Goal: Task Accomplishment & Management: Use online tool/utility

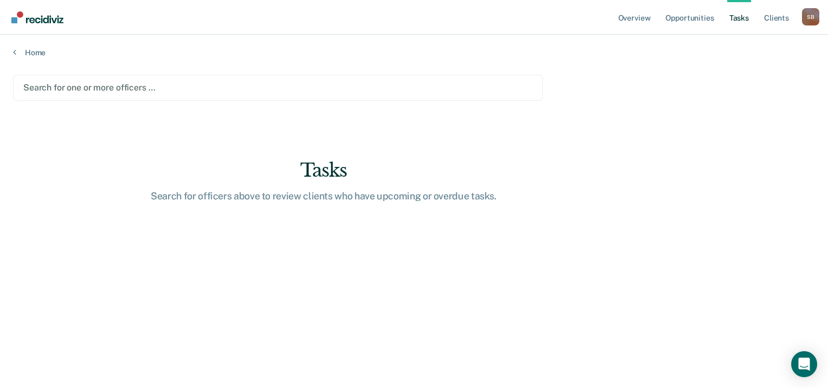
click at [272, 97] on div "Search for one or more officers …" at bounding box center [278, 88] width 530 height 26
click at [158, 85] on div at bounding box center [277, 87] width 509 height 12
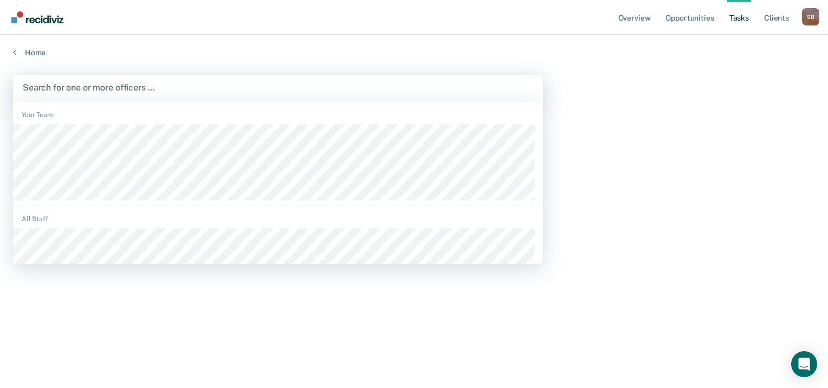
click at [204, 87] on div at bounding box center [278, 87] width 510 height 12
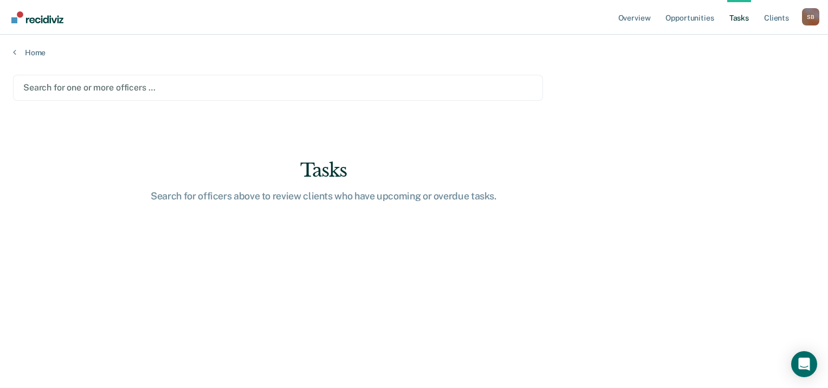
click at [211, 91] on div at bounding box center [277, 87] width 509 height 12
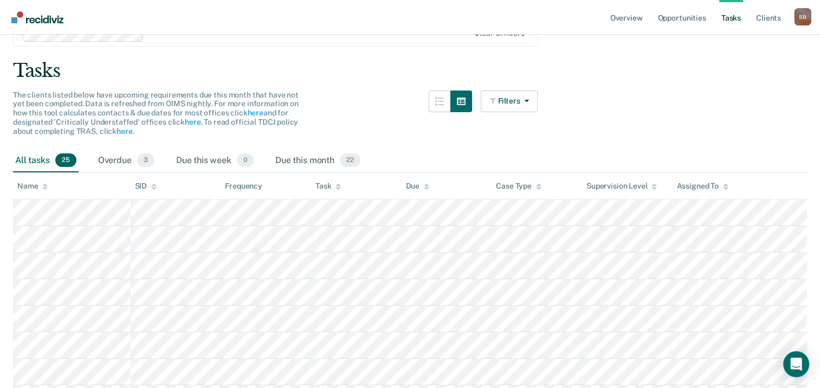
scroll to position [54, 0]
drag, startPoint x: 424, startPoint y: 151, endPoint x: 423, endPoint y: 135, distance: 15.7
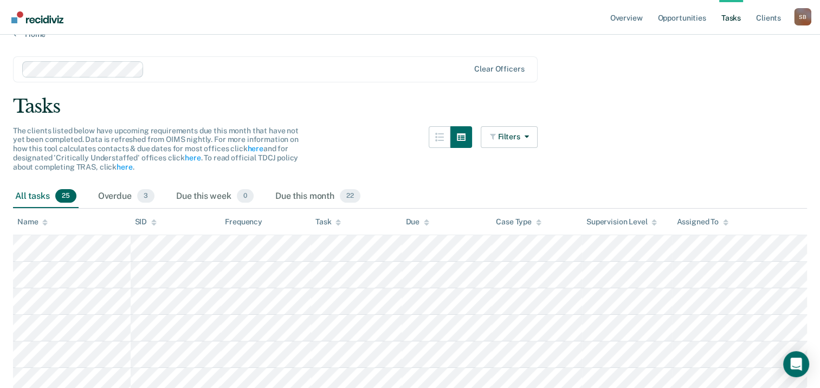
scroll to position [0, 0]
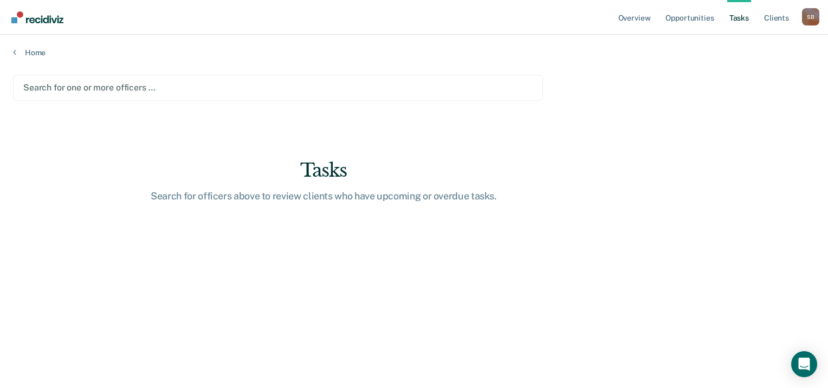
click at [170, 79] on div "Search for one or more officers …" at bounding box center [278, 88] width 530 height 26
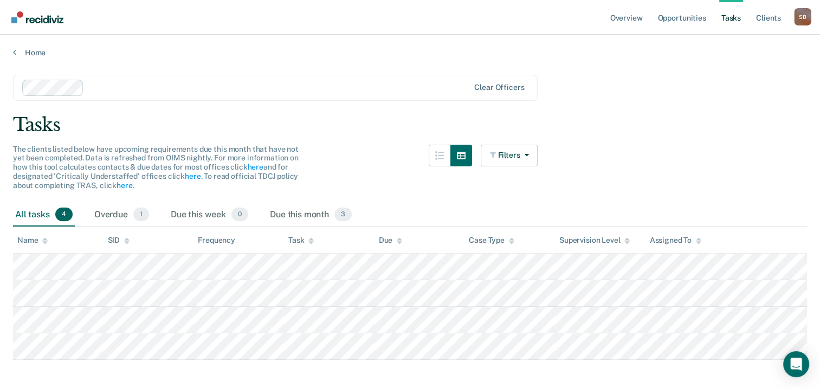
click at [109, 80] on div at bounding box center [245, 88] width 447 height 16
click at [138, 78] on div "Clear officers" at bounding box center [275, 88] width 524 height 26
click at [513, 79] on div "Clear officers" at bounding box center [275, 88] width 524 height 26
click at [590, 88] on main "Clear officers Tasks The clients listed below have upcoming requirements due th…" at bounding box center [410, 228] width 820 height 342
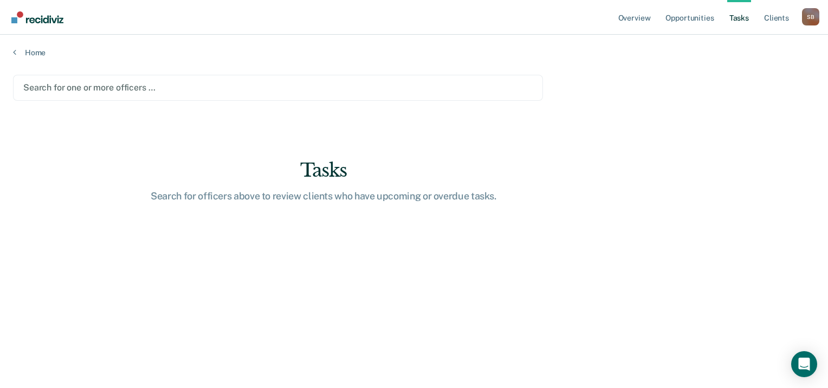
click at [125, 83] on div at bounding box center [277, 87] width 509 height 12
click at [140, 31] on nav "Overview Opportunities Tasks Client s Shayla Broussard S B Profile How it works…" at bounding box center [414, 17] width 828 height 35
